Goal: Transaction & Acquisition: Purchase product/service

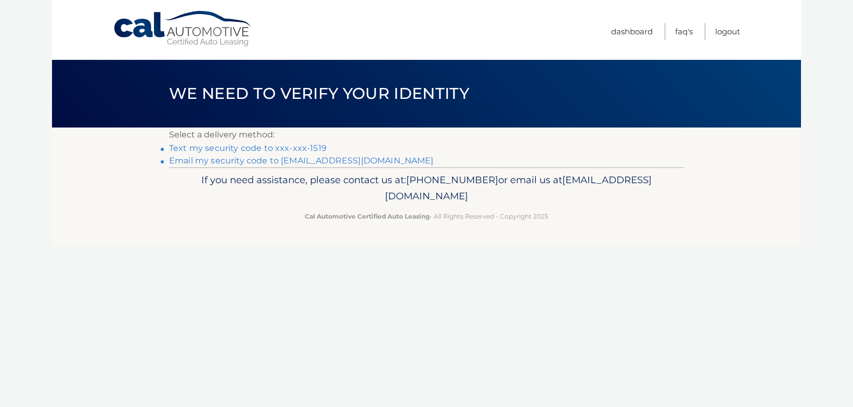
click at [290, 148] on link "Text my security code to xxx-xxx-1519" at bounding box center [248, 148] width 158 height 10
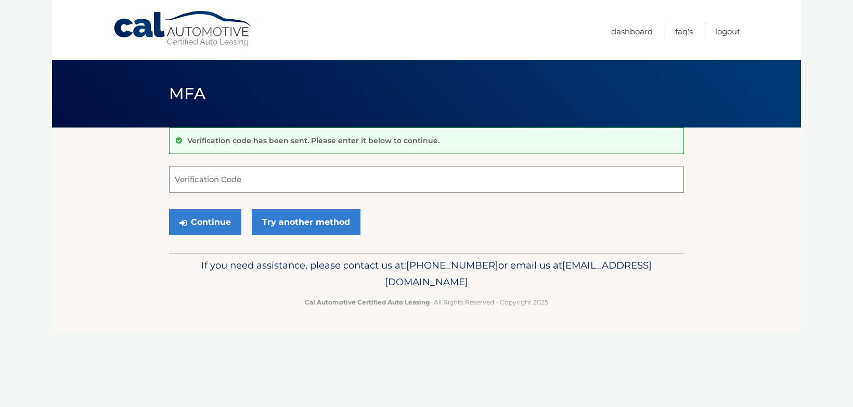
click at [232, 186] on input "Verification Code" at bounding box center [426, 180] width 515 height 26
type input "322794"
click at [214, 220] on button "Continue" at bounding box center [205, 222] width 72 height 26
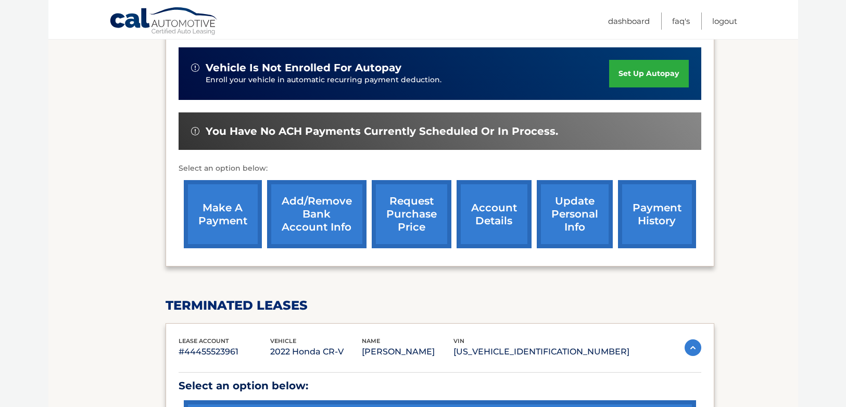
scroll to position [251, 0]
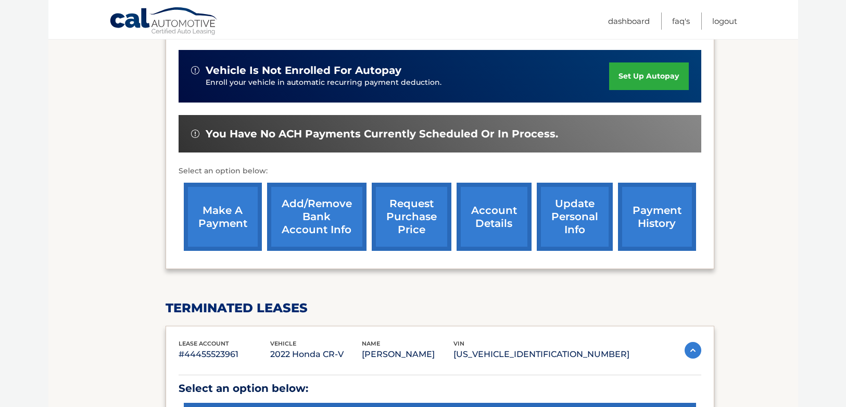
click at [230, 216] on link "make a payment" at bounding box center [223, 217] width 78 height 68
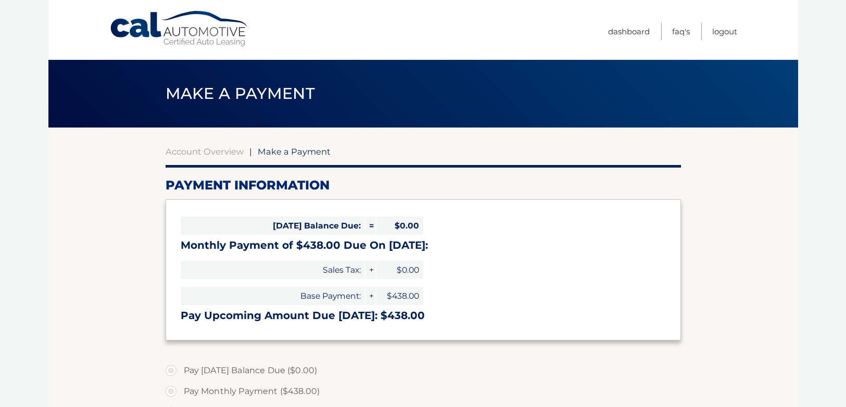
select select "Nzg5NDVmZWUtY2ExMi00NDQwLWFiNzUtNjA5M2I5ZWE4Nzc0"
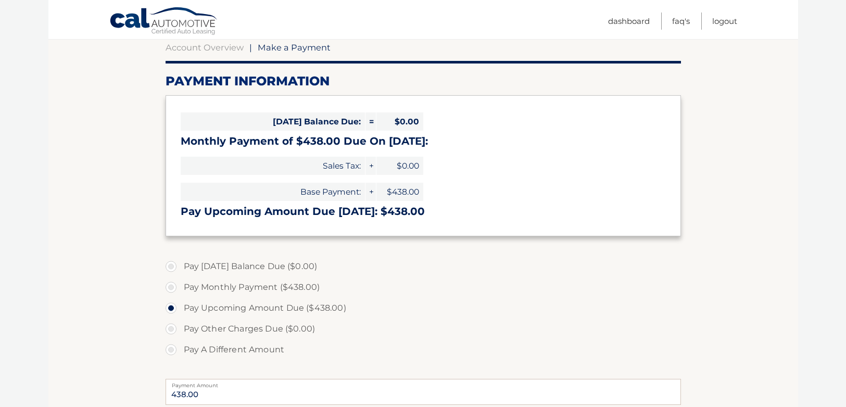
scroll to position [156, 0]
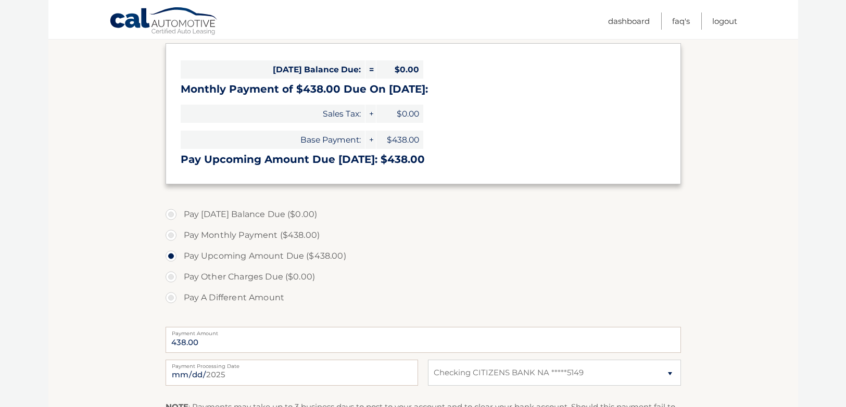
click at [168, 236] on label "Pay Monthly Payment ($438.00)" at bounding box center [422, 235] width 515 height 21
click at [170, 236] on input "Pay Monthly Payment ($438.00)" at bounding box center [175, 233] width 10 height 17
radio input "true"
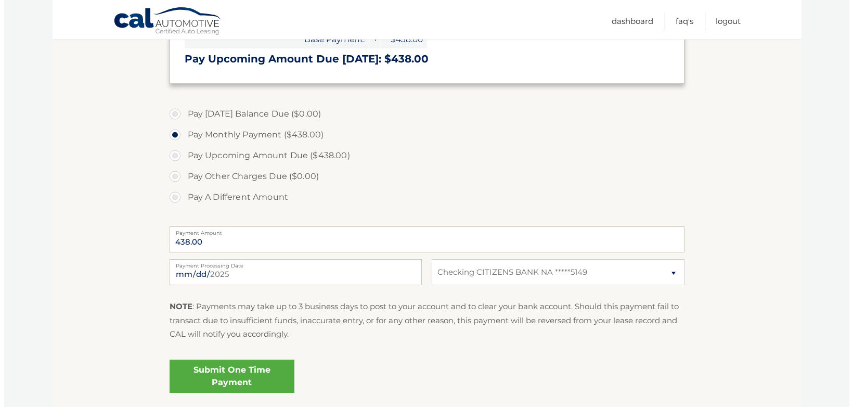
scroll to position [260, 0]
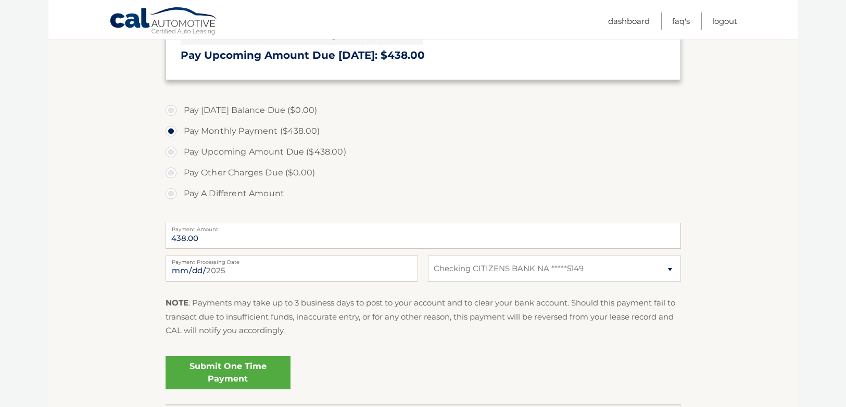
click at [228, 372] on link "Submit One Time Payment" at bounding box center [227, 372] width 125 height 33
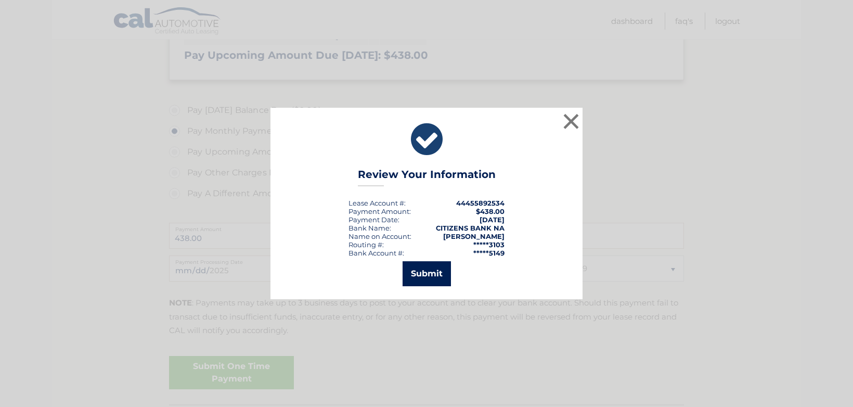
click at [425, 273] on button "Submit" at bounding box center [427, 273] width 48 height 25
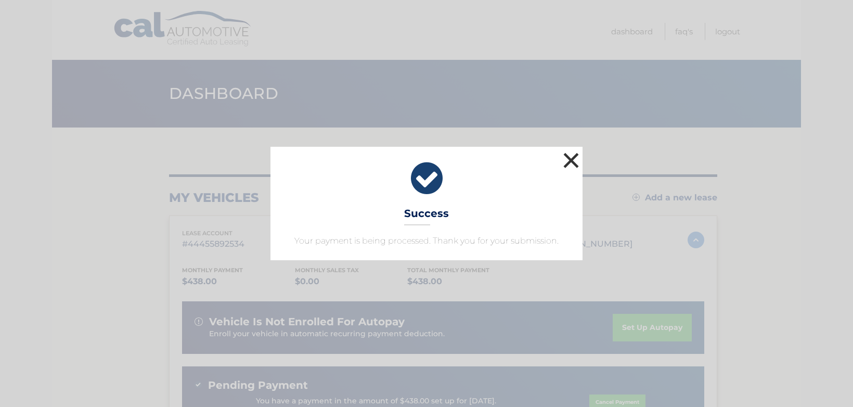
click at [568, 158] on button "×" at bounding box center [571, 160] width 21 height 21
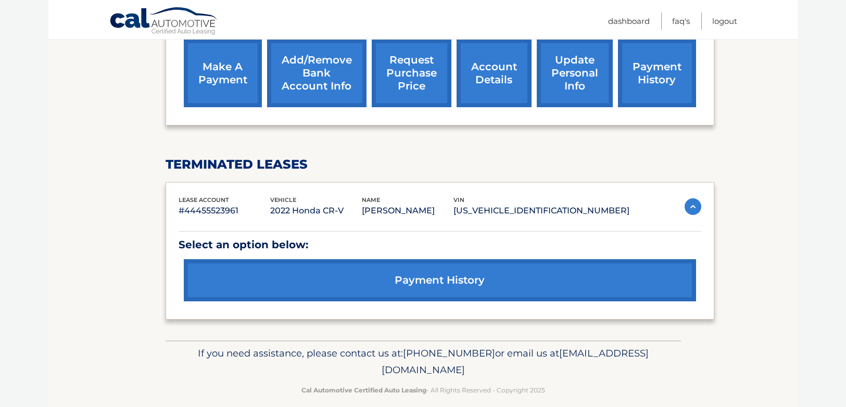
scroll to position [427, 0]
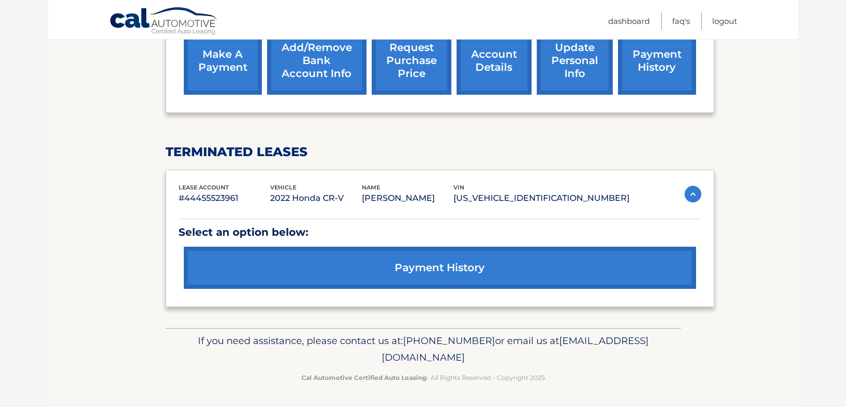
click at [416, 265] on link "payment history" at bounding box center [440, 268] width 512 height 42
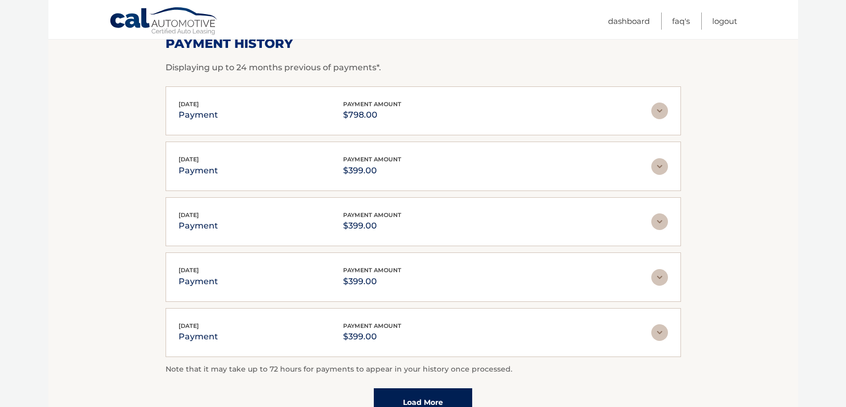
scroll to position [277, 0]
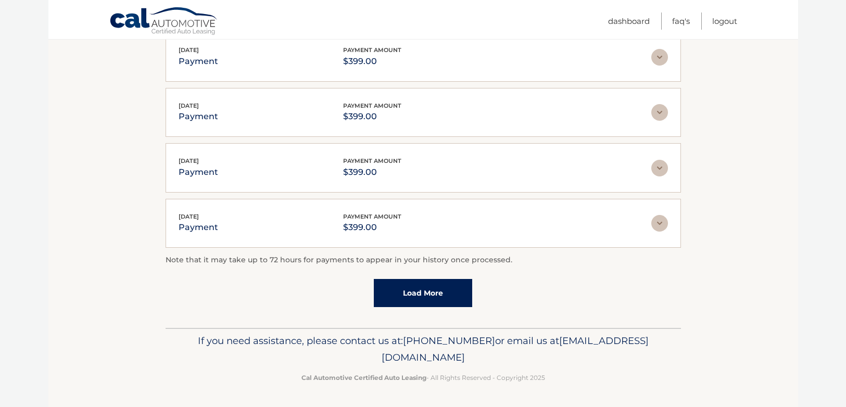
click at [421, 296] on link "Load More" at bounding box center [423, 293] width 98 height 28
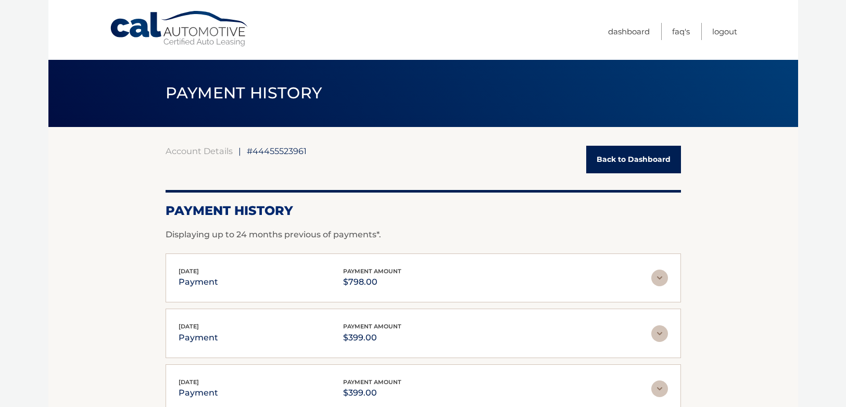
scroll to position [0, 0]
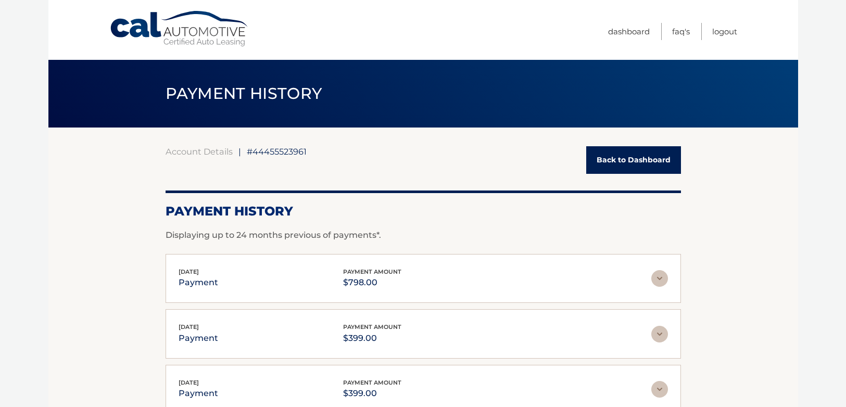
click at [620, 154] on link "Back to Dashboard" at bounding box center [633, 160] width 95 height 28
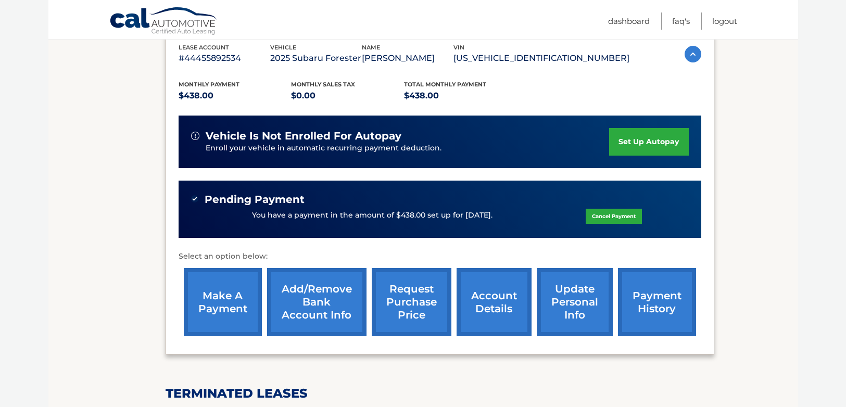
scroll to position [167, 0]
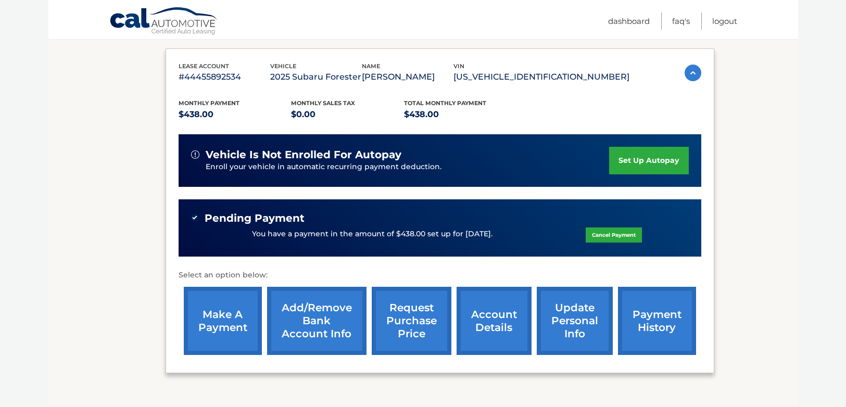
click at [661, 322] on link "payment history" at bounding box center [657, 321] width 78 height 68
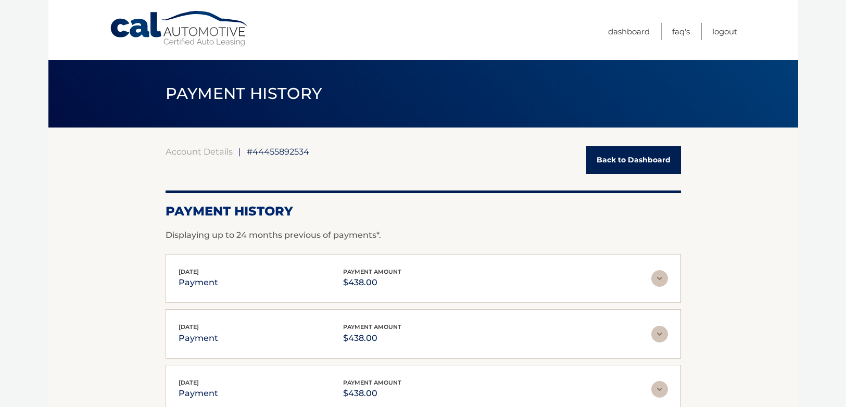
click at [625, 164] on link "Back to Dashboard" at bounding box center [633, 160] width 95 height 28
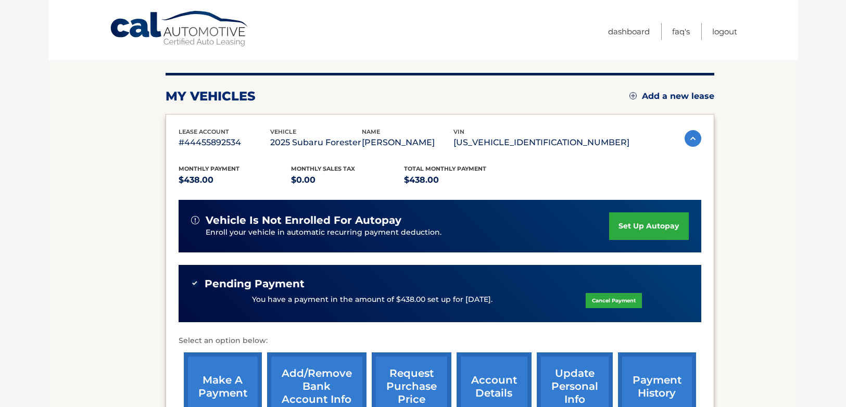
scroll to position [104, 0]
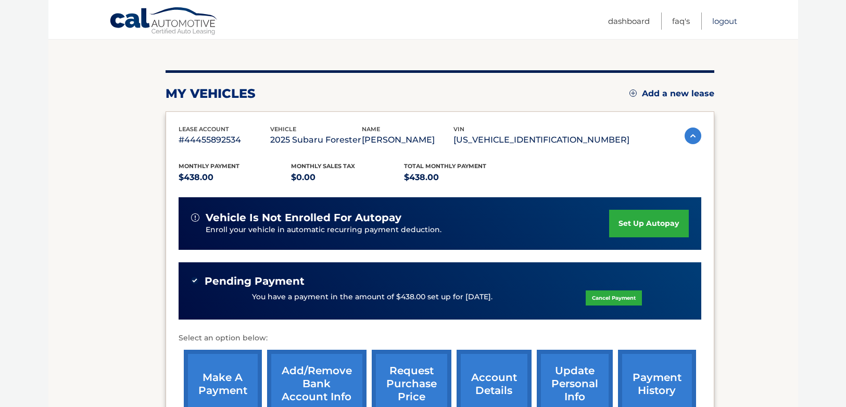
click at [721, 19] on link "Logout" at bounding box center [724, 20] width 25 height 17
